Goal: Navigation & Orientation: Find specific page/section

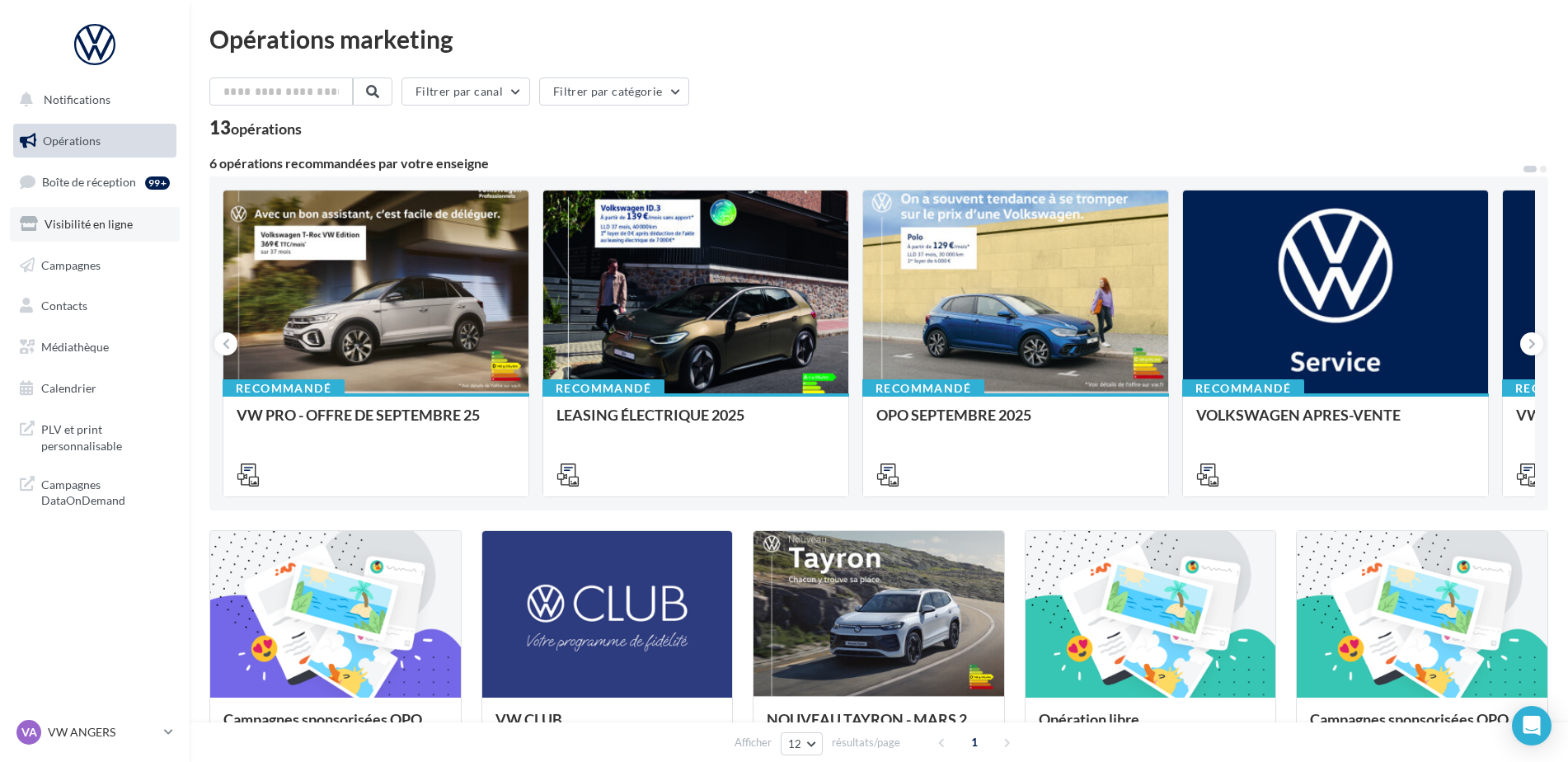
click at [100, 224] on span "Visibilité en ligne" at bounding box center [88, 224] width 88 height 14
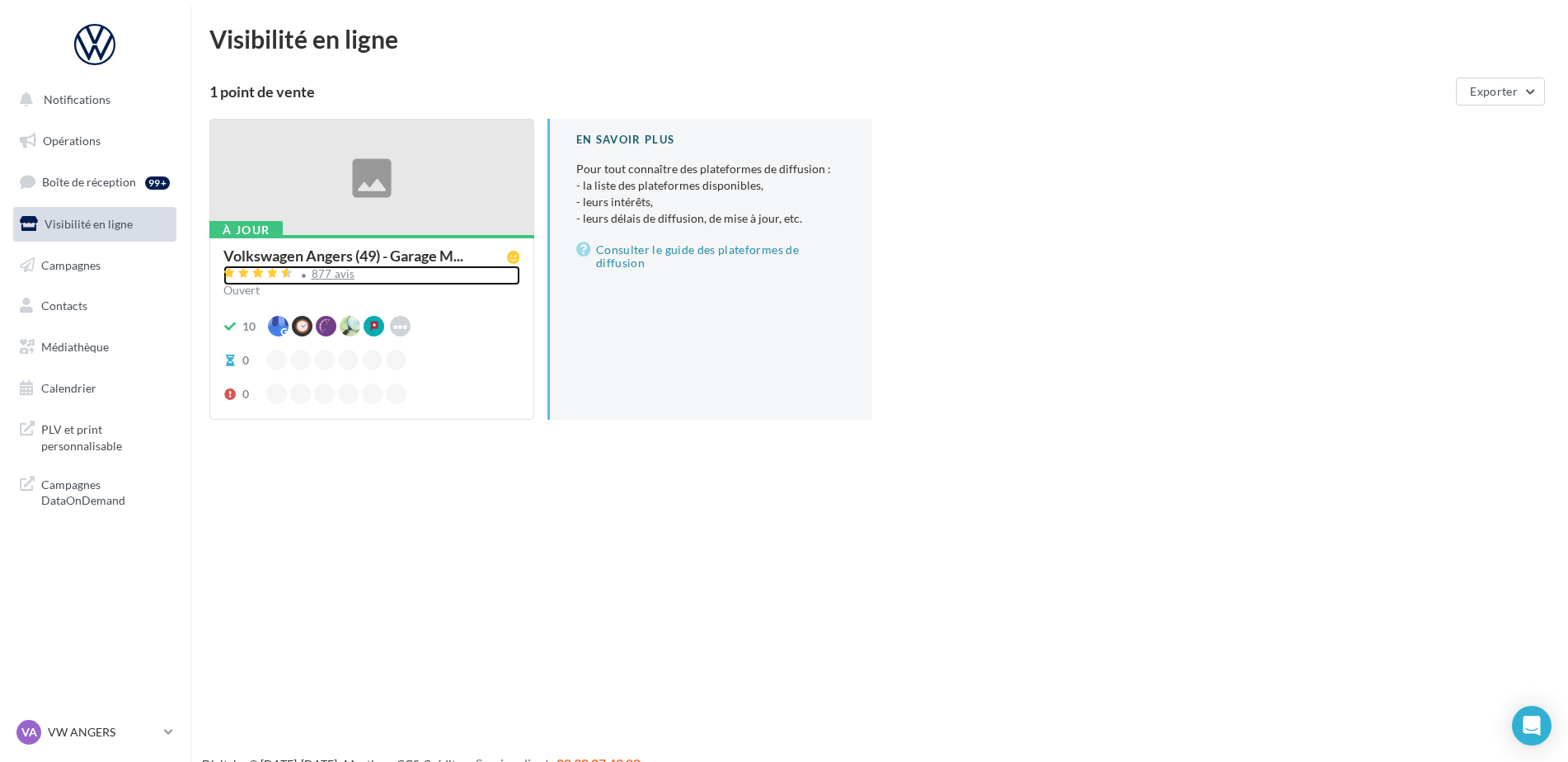
click at [341, 275] on div "877 avis" at bounding box center [333, 274] width 44 height 11
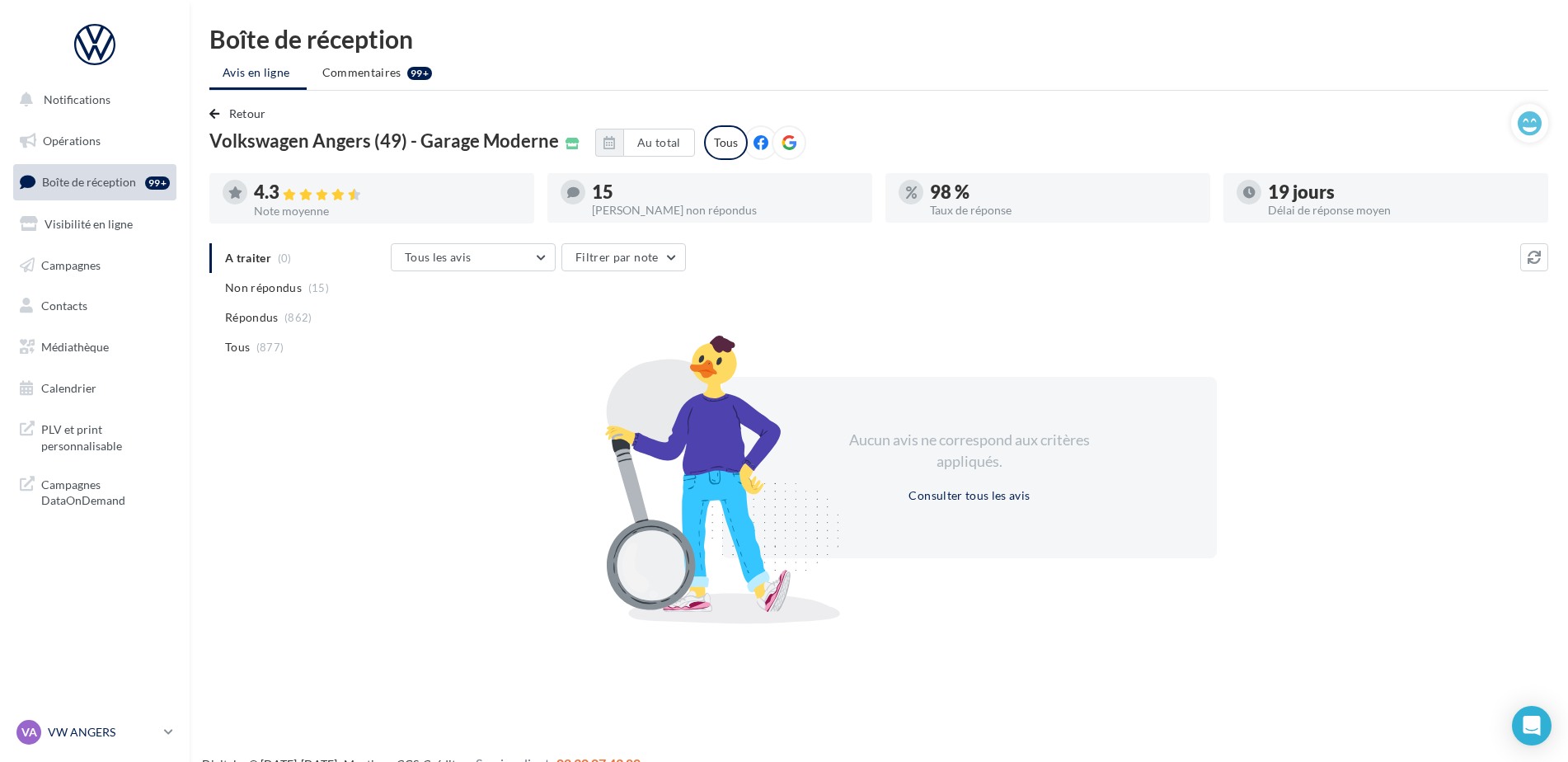
click at [101, 736] on p "VW ANGERS" at bounding box center [103, 732] width 110 height 16
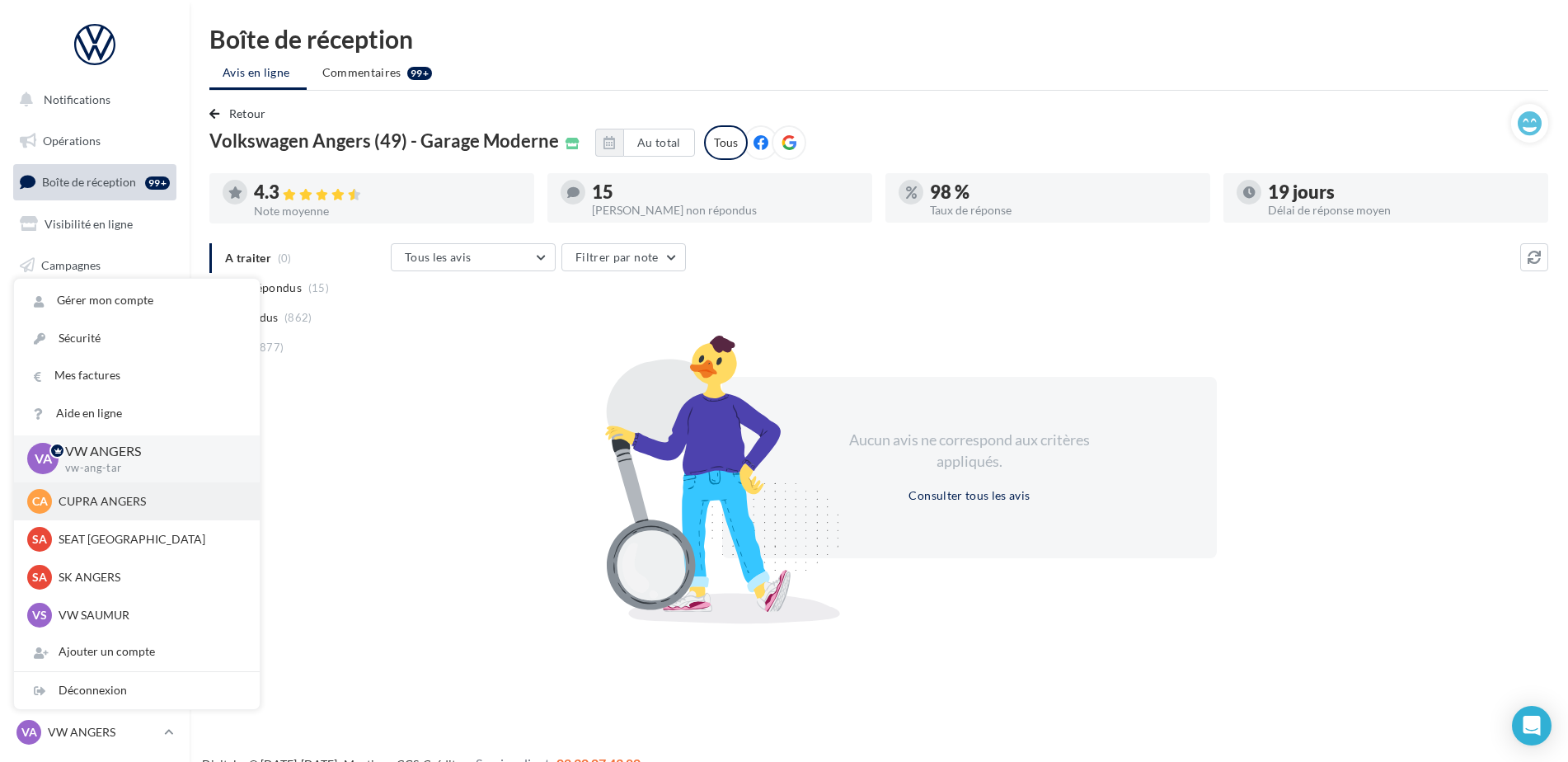
click at [96, 505] on p "CUPRA ANGERS" at bounding box center [149, 501] width 181 height 16
